Goal: Transaction & Acquisition: Purchase product/service

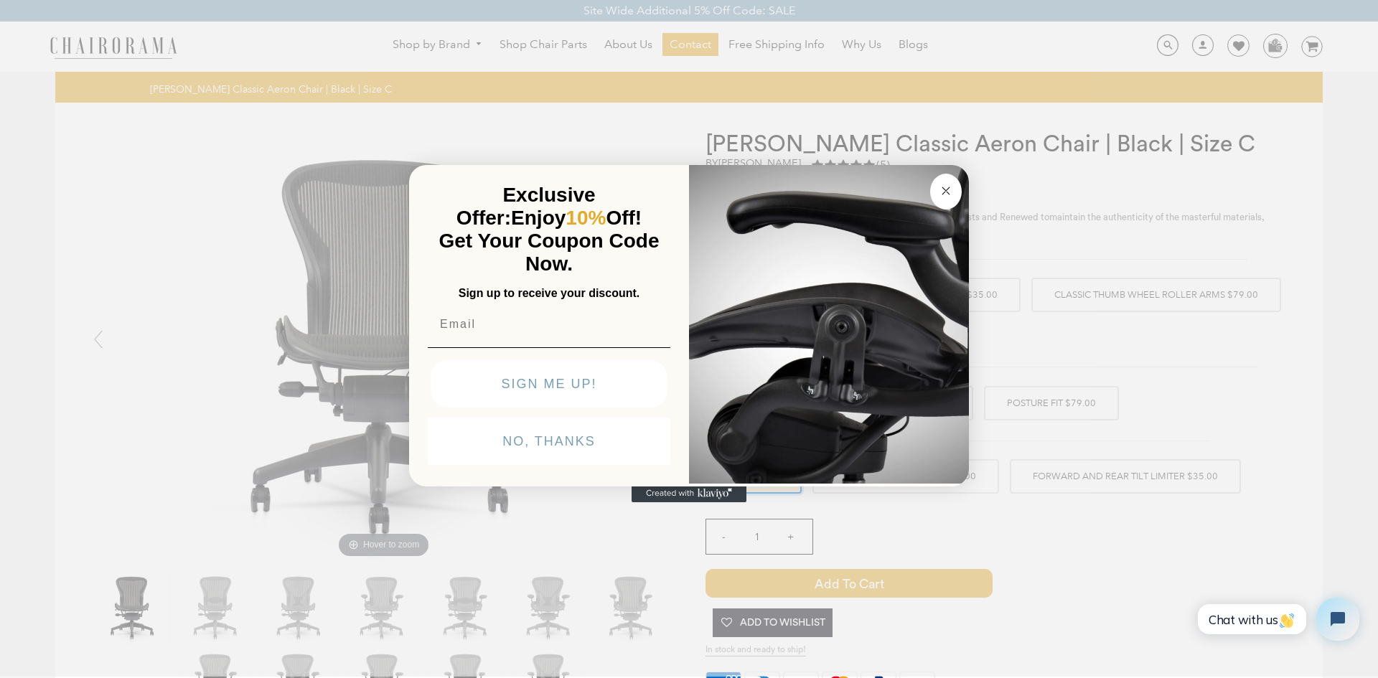
click at [946, 194] on circle "Close dialog" at bounding box center [946, 190] width 17 height 17
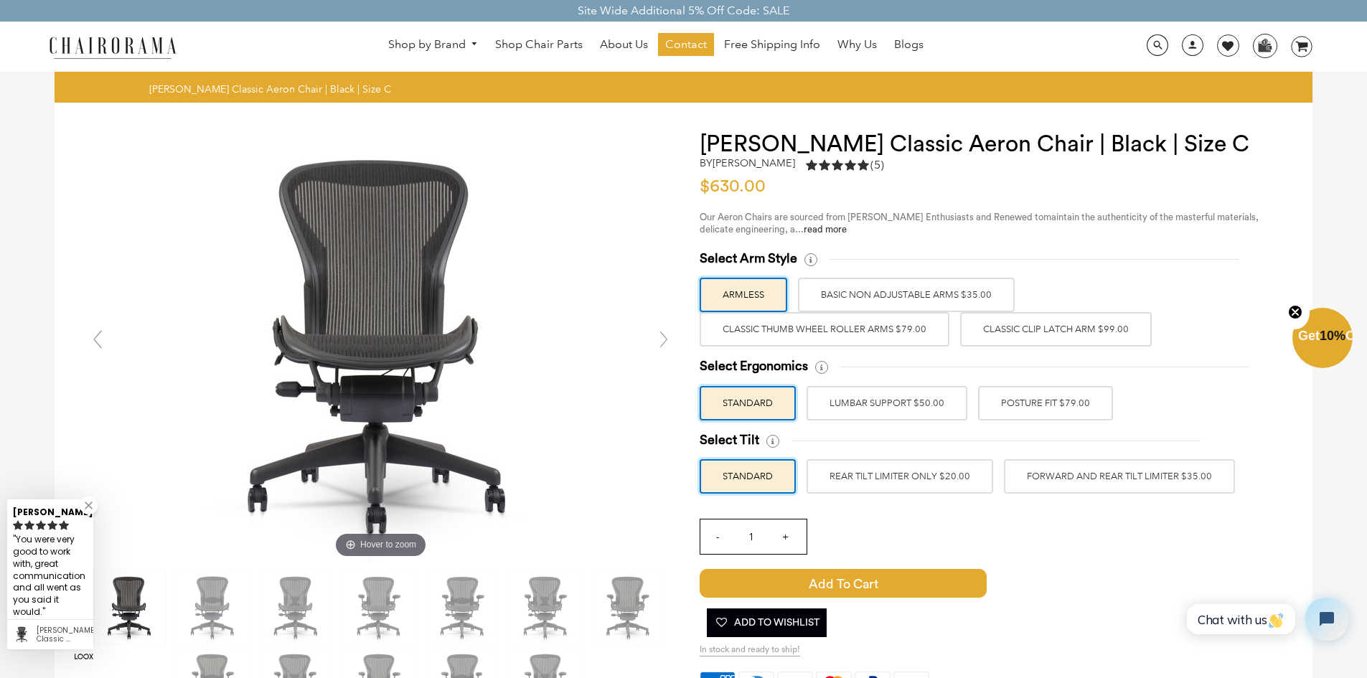
click at [1070, 332] on label "Classic Clip Latch Arm $99.00" at bounding box center [1056, 329] width 192 height 34
click at [0, 0] on input "Classic Clip Latch Arm $99.00" at bounding box center [0, 0] width 0 height 0
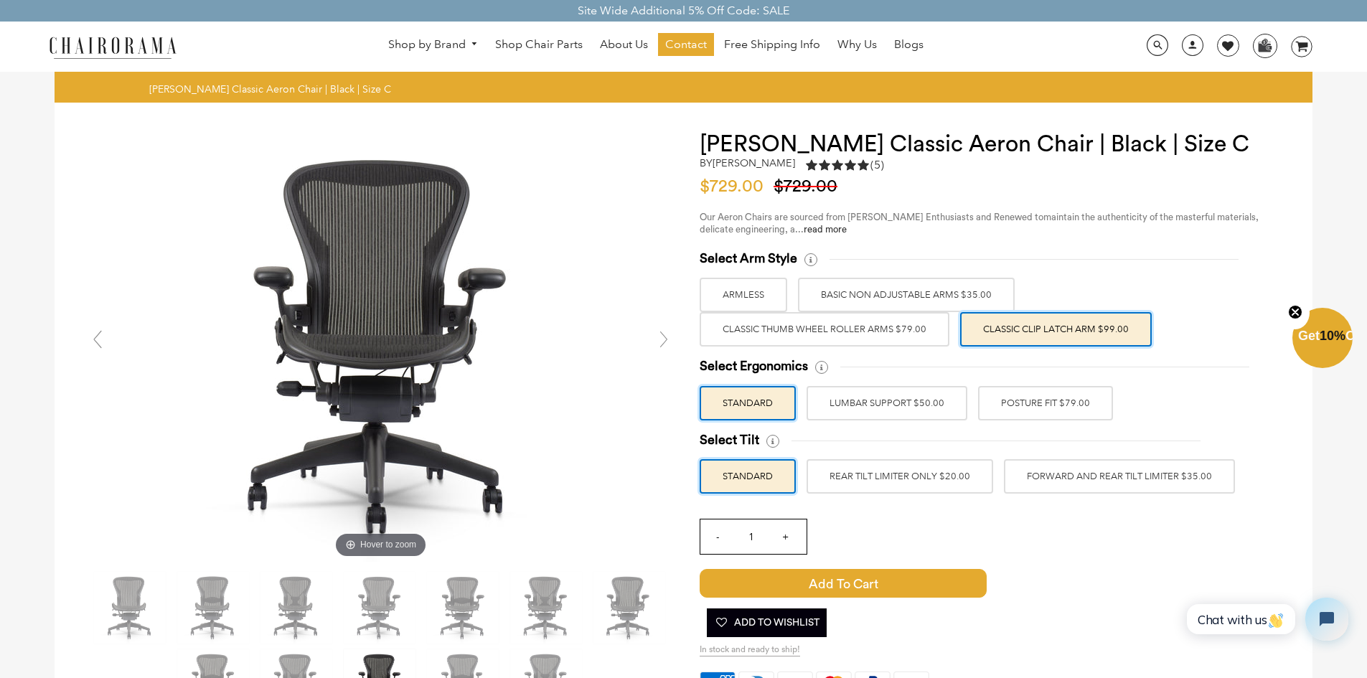
click at [865, 332] on label "Classic Thumb Wheel Roller Arms $79.00" at bounding box center [825, 329] width 250 height 34
click at [0, 0] on input "Classic Thumb Wheel Roller Arms $79.00" at bounding box center [0, 0] width 0 height 0
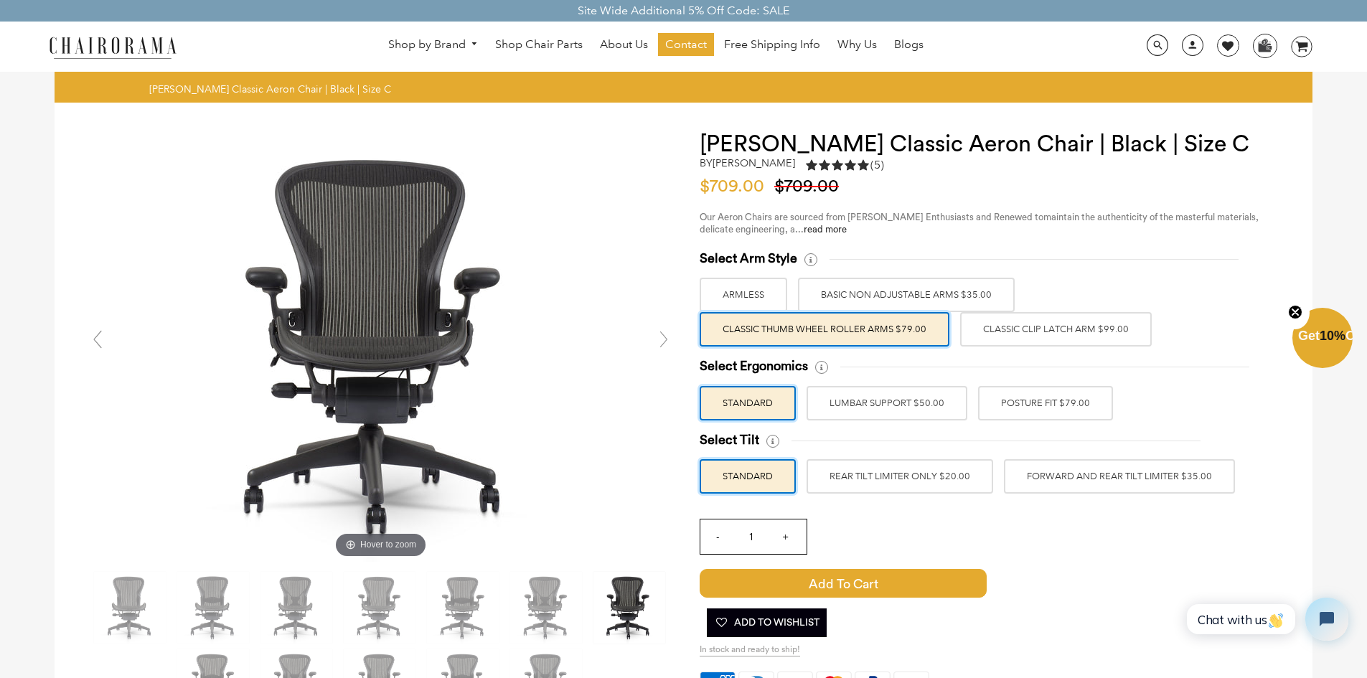
click at [856, 295] on label "BASIC NON ADJUSTABLE ARMS $35.00" at bounding box center [906, 295] width 217 height 34
click at [0, 0] on input "BASIC NON ADJUSTABLE ARMS $35.00" at bounding box center [0, 0] width 0 height 0
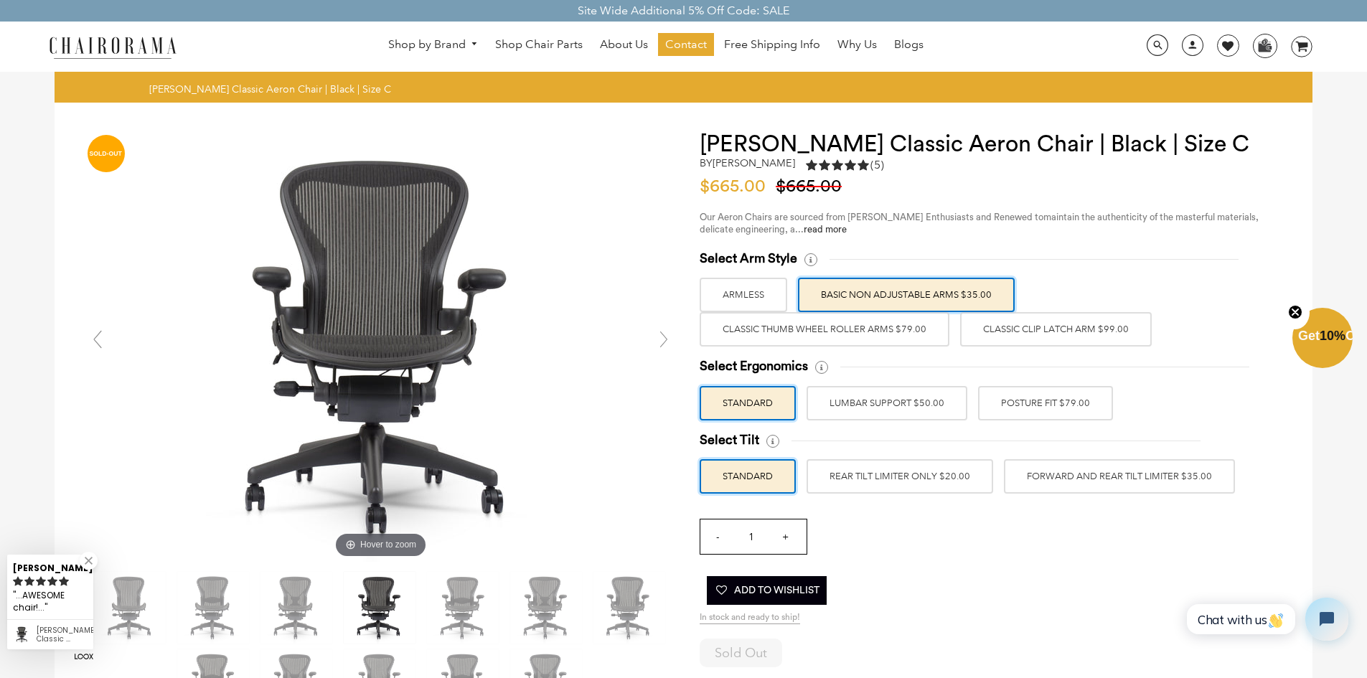
click at [851, 328] on label "Classic Thumb Wheel Roller Arms $79.00" at bounding box center [825, 329] width 250 height 34
click at [0, 0] on input "Classic Thumb Wheel Roller Arms $79.00" at bounding box center [0, 0] width 0 height 0
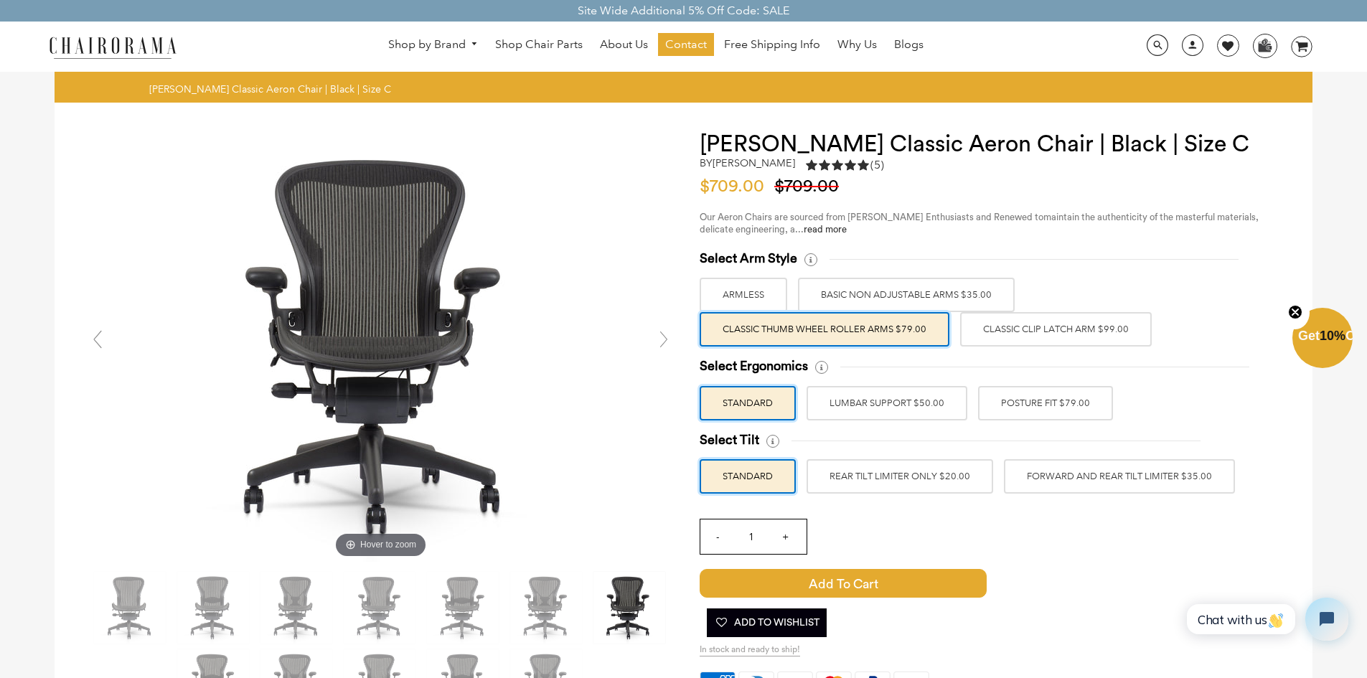
click at [1017, 324] on label "Classic Clip Latch Arm $99.00" at bounding box center [1056, 329] width 192 height 34
click at [0, 0] on input "Classic Clip Latch Arm $99.00" at bounding box center [0, 0] width 0 height 0
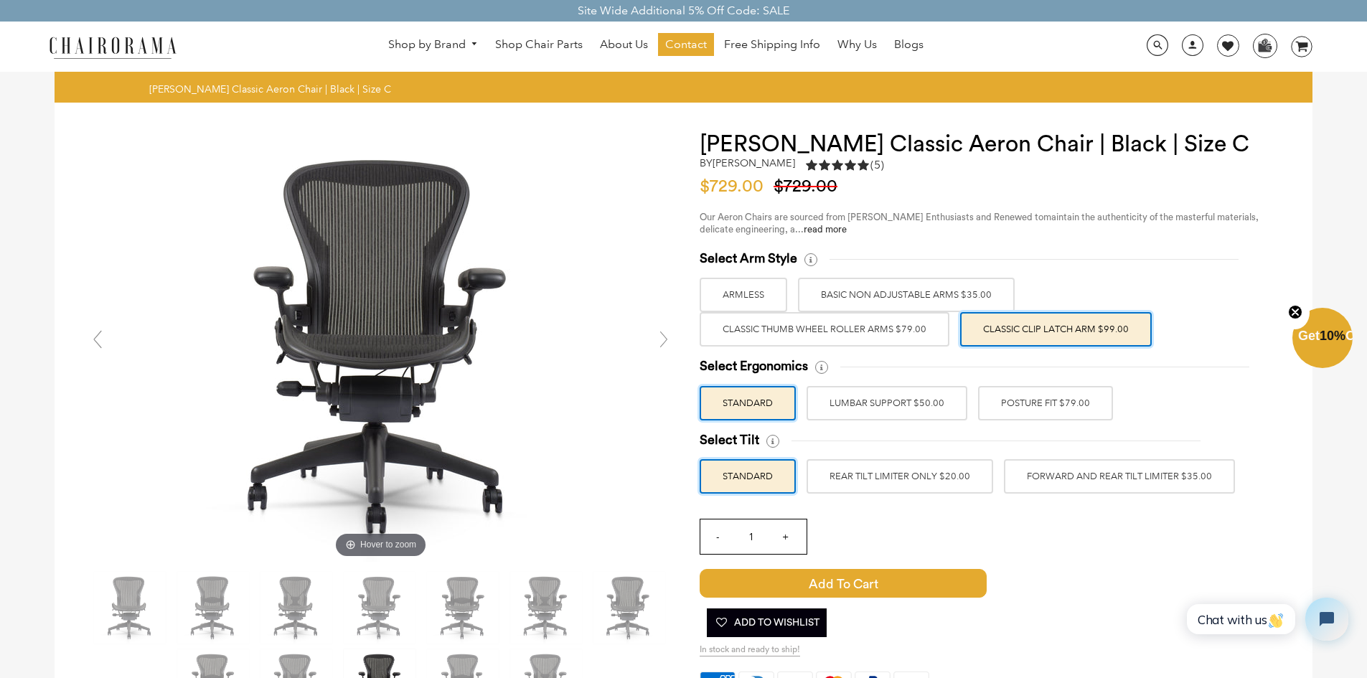
click at [893, 476] on label "REAR TILT LIMITER ONLY $20.00" at bounding box center [899, 476] width 187 height 34
click at [0, 0] on input "REAR TILT LIMITER ONLY $20.00" at bounding box center [0, 0] width 0 height 0
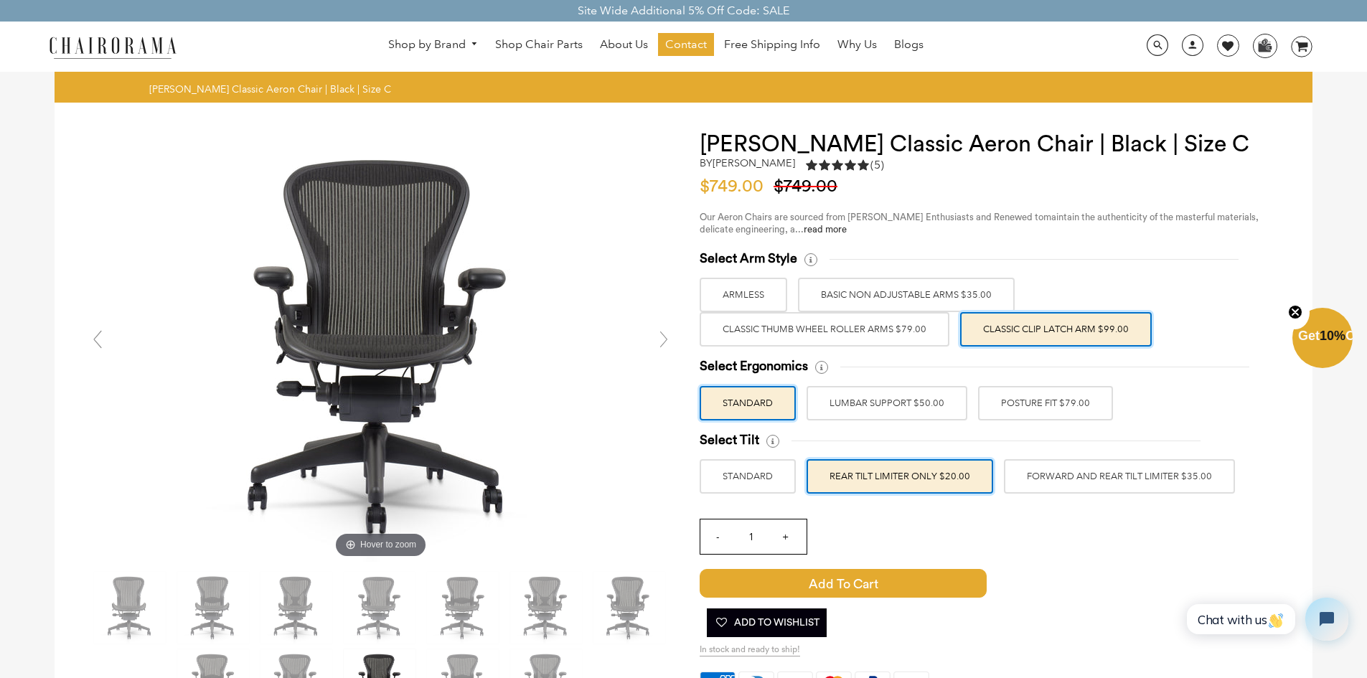
click at [1118, 478] on label "FORWARD AND REAR TILT LIMITER $35.00" at bounding box center [1119, 476] width 231 height 34
click at [0, 0] on input "FORWARD AND REAR TILT LIMITER $35.00" at bounding box center [0, 0] width 0 height 0
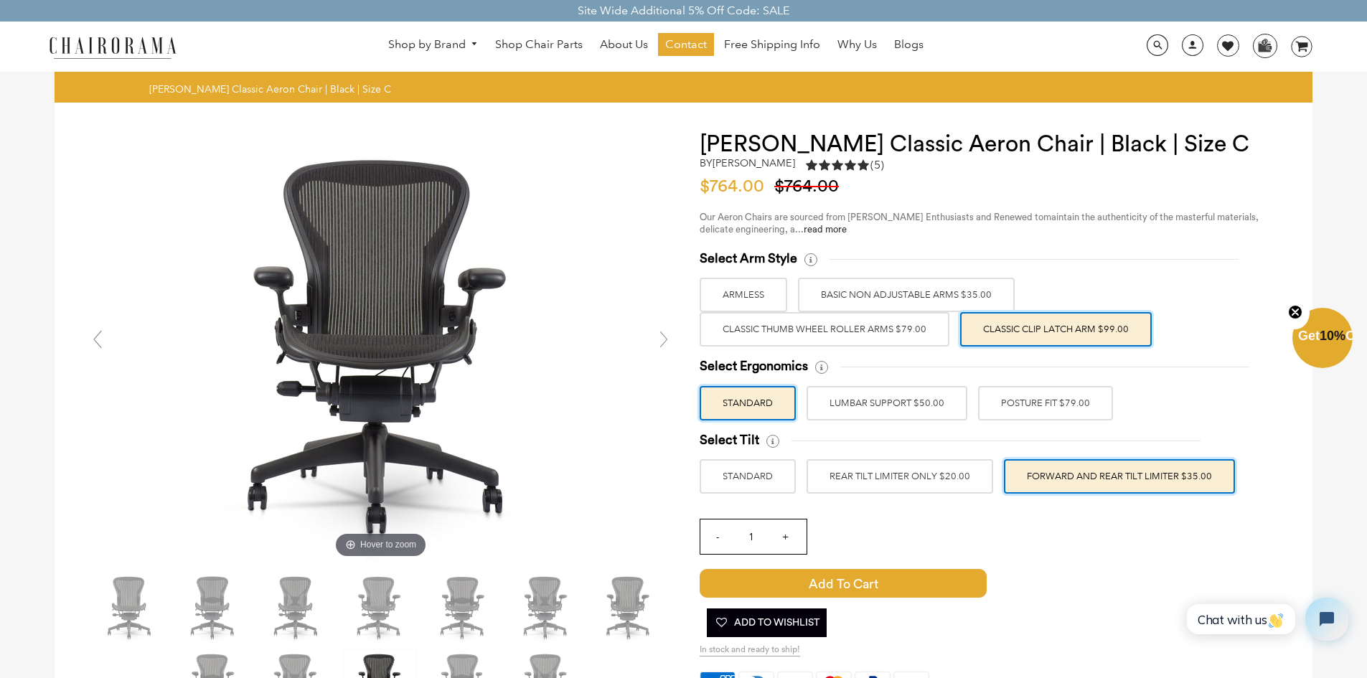
click at [873, 476] on label "REAR TILT LIMITER ONLY $20.00" at bounding box center [899, 476] width 187 height 34
click at [0, 0] on input "REAR TILT LIMITER ONLY $20.00" at bounding box center [0, 0] width 0 height 0
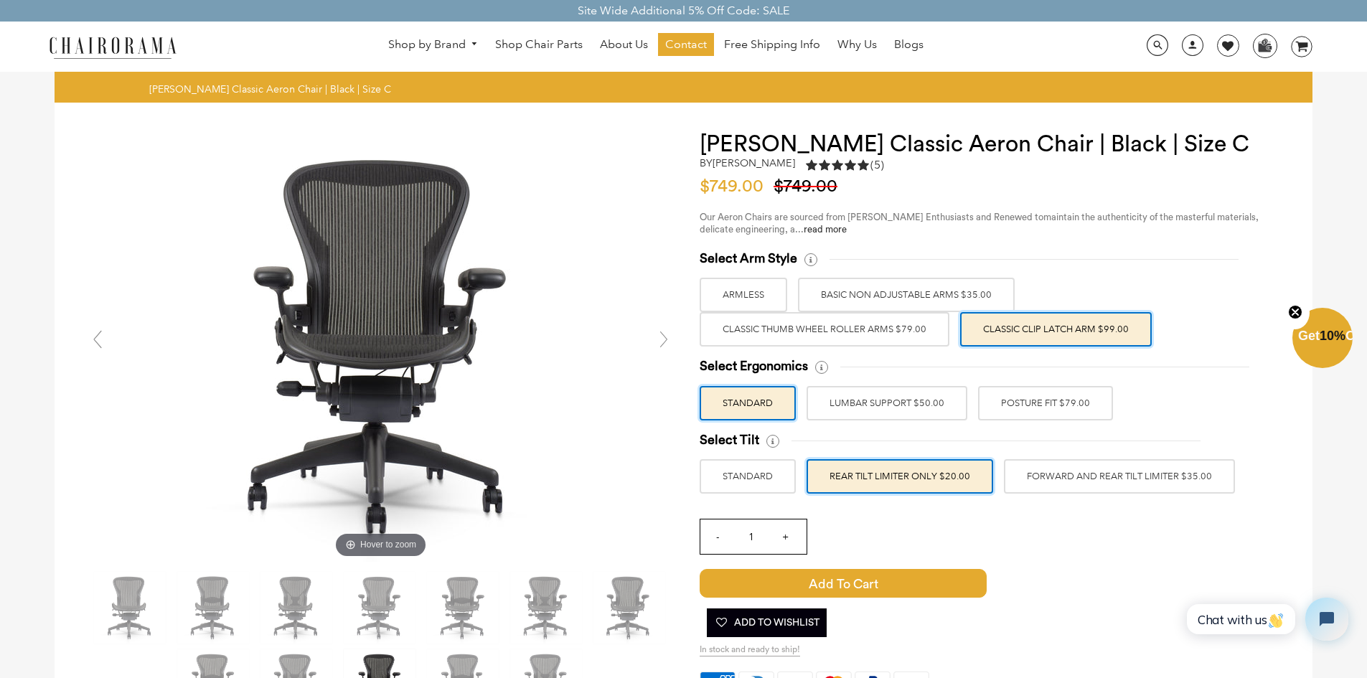
click at [766, 474] on label "STANDARD" at bounding box center [748, 476] width 96 height 34
click at [0, 0] on input "STANDARD" at bounding box center [0, 0] width 0 height 0
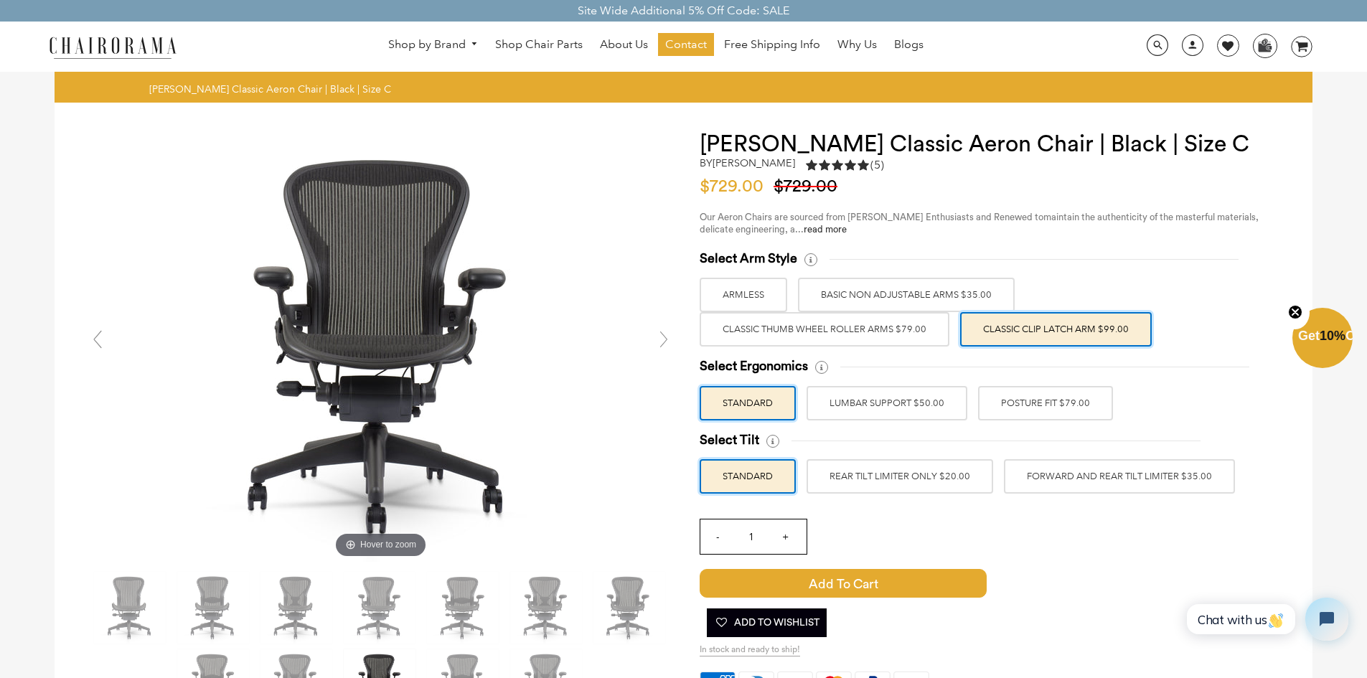
click at [910, 270] on div "Select Arm Style ARMLESS BASIC NON ADJUSTABLE ARMS $35.00 Classic Thumb Wheel R…" at bounding box center [992, 298] width 584 height 96
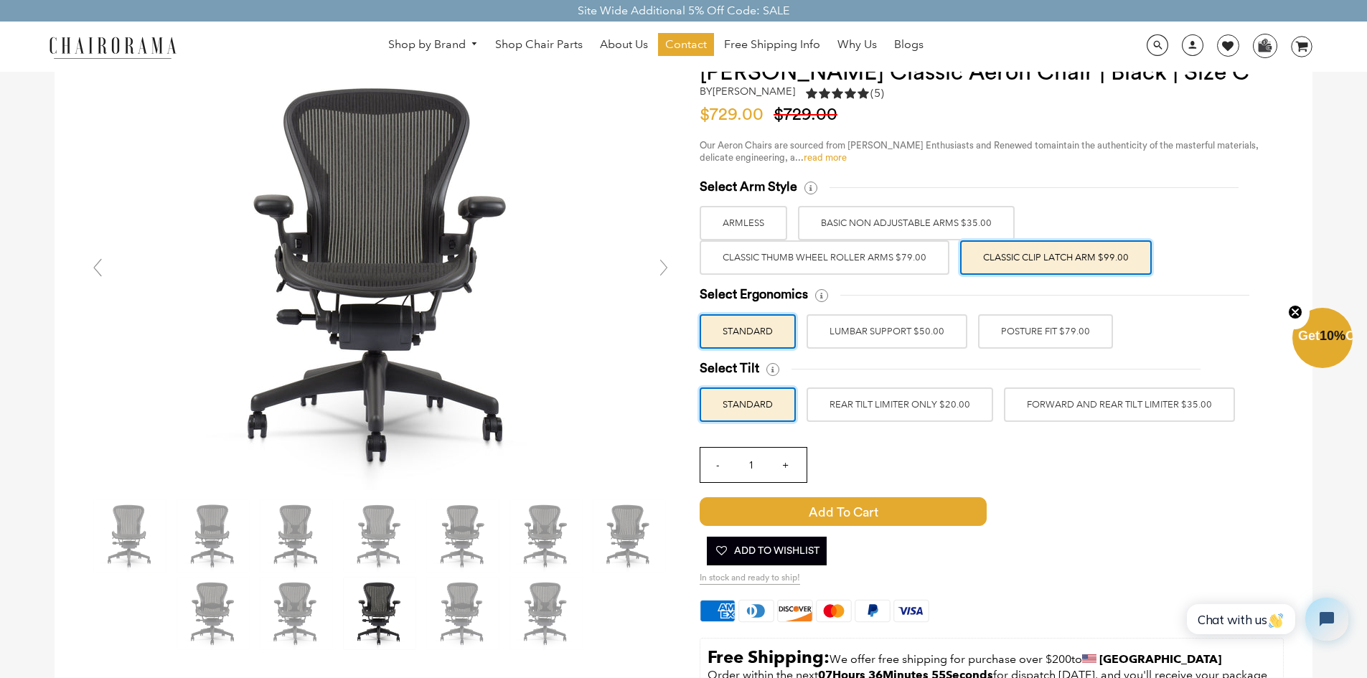
click at [824, 157] on link "read more" at bounding box center [825, 157] width 43 height 9
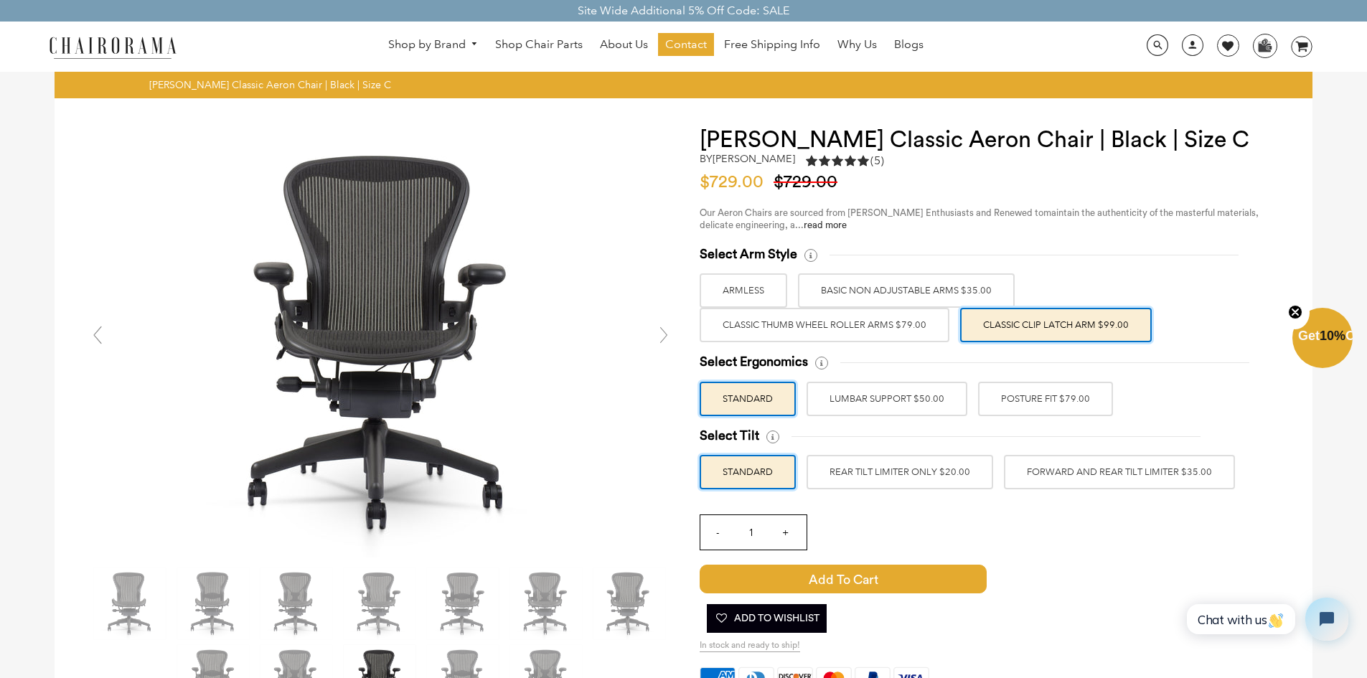
scroll to position [0, 0]
